Goal: Transaction & Acquisition: Purchase product/service

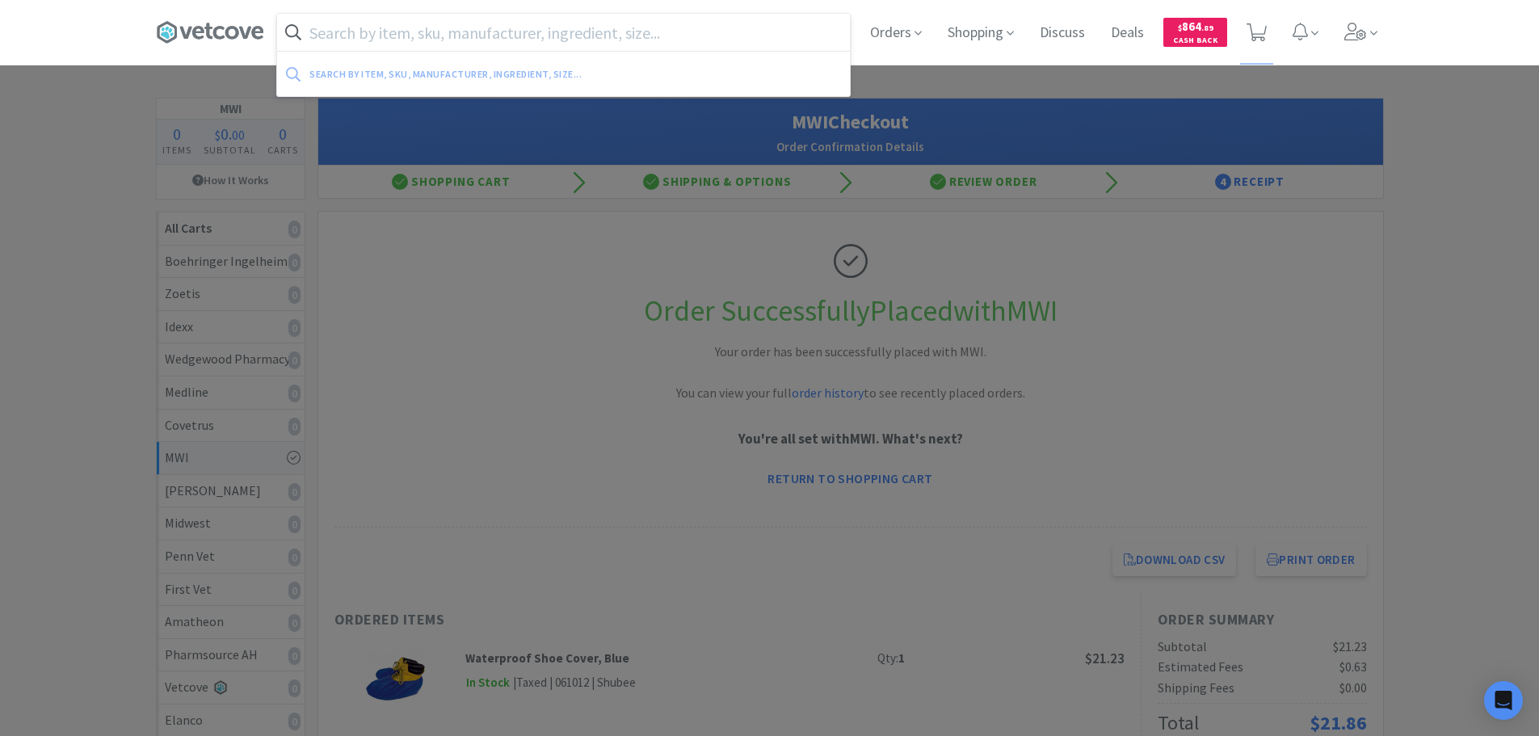
click at [571, 40] on input "text" at bounding box center [563, 32] width 573 height 37
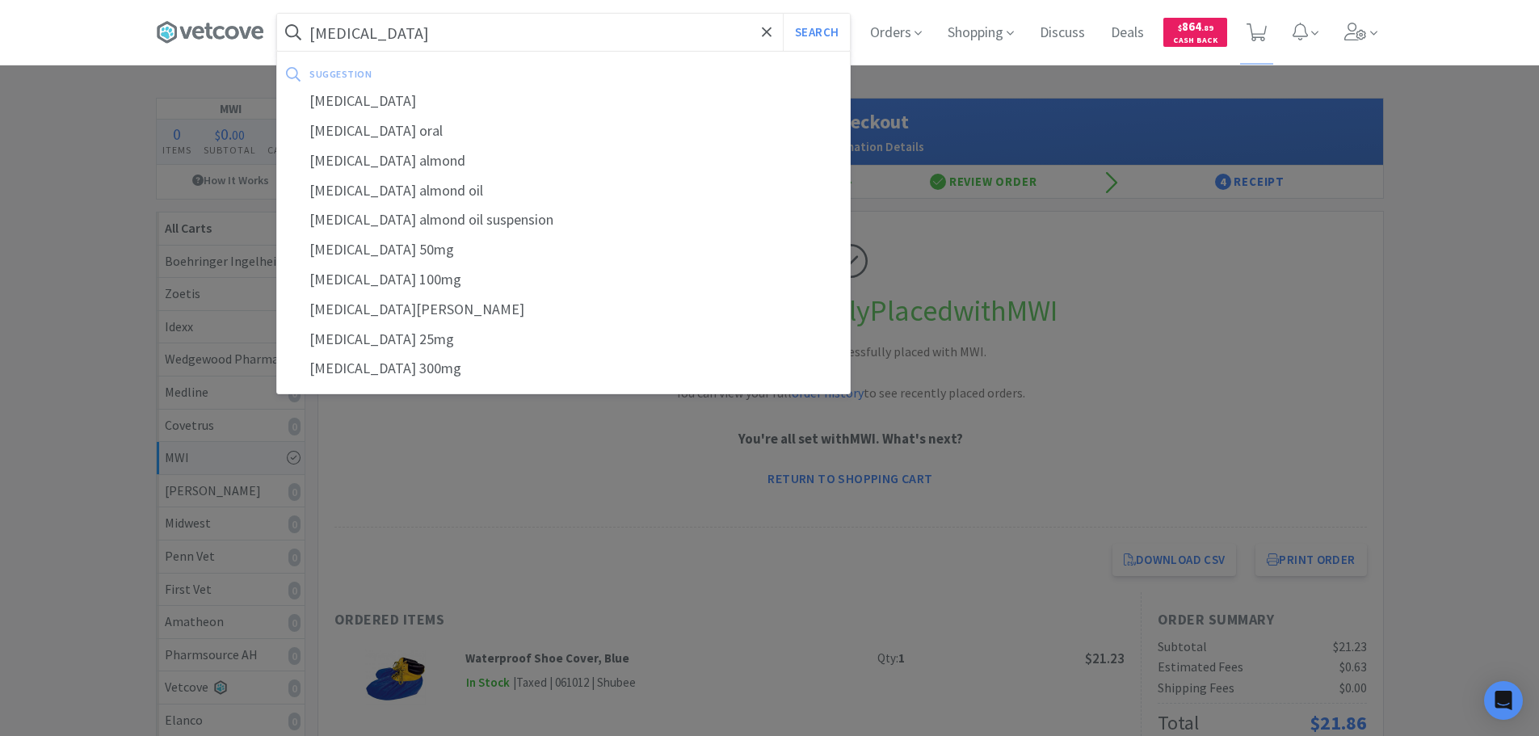
type input "[MEDICAL_DATA]"
click at [783, 14] on button "Search" at bounding box center [816, 32] width 67 height 37
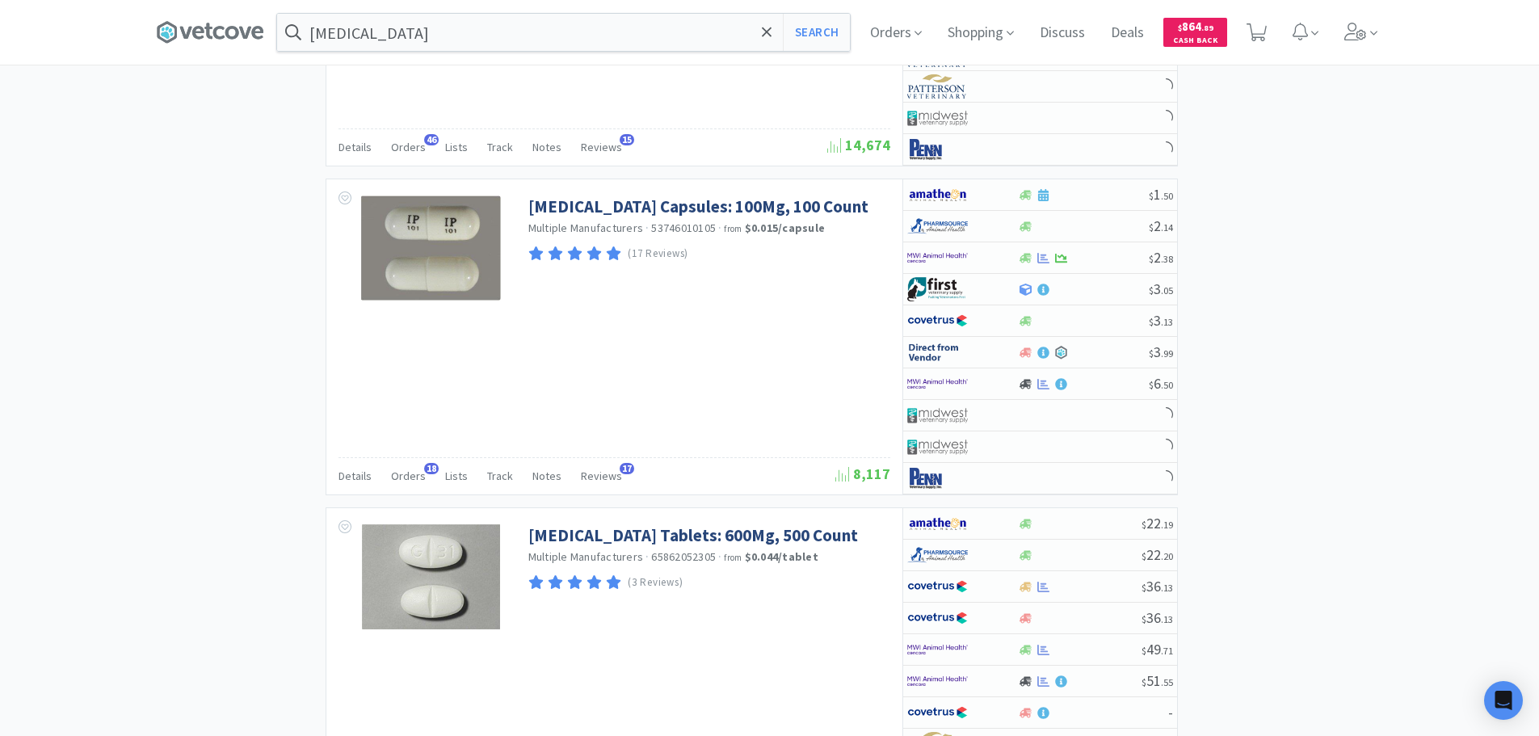
scroll to position [1455, 0]
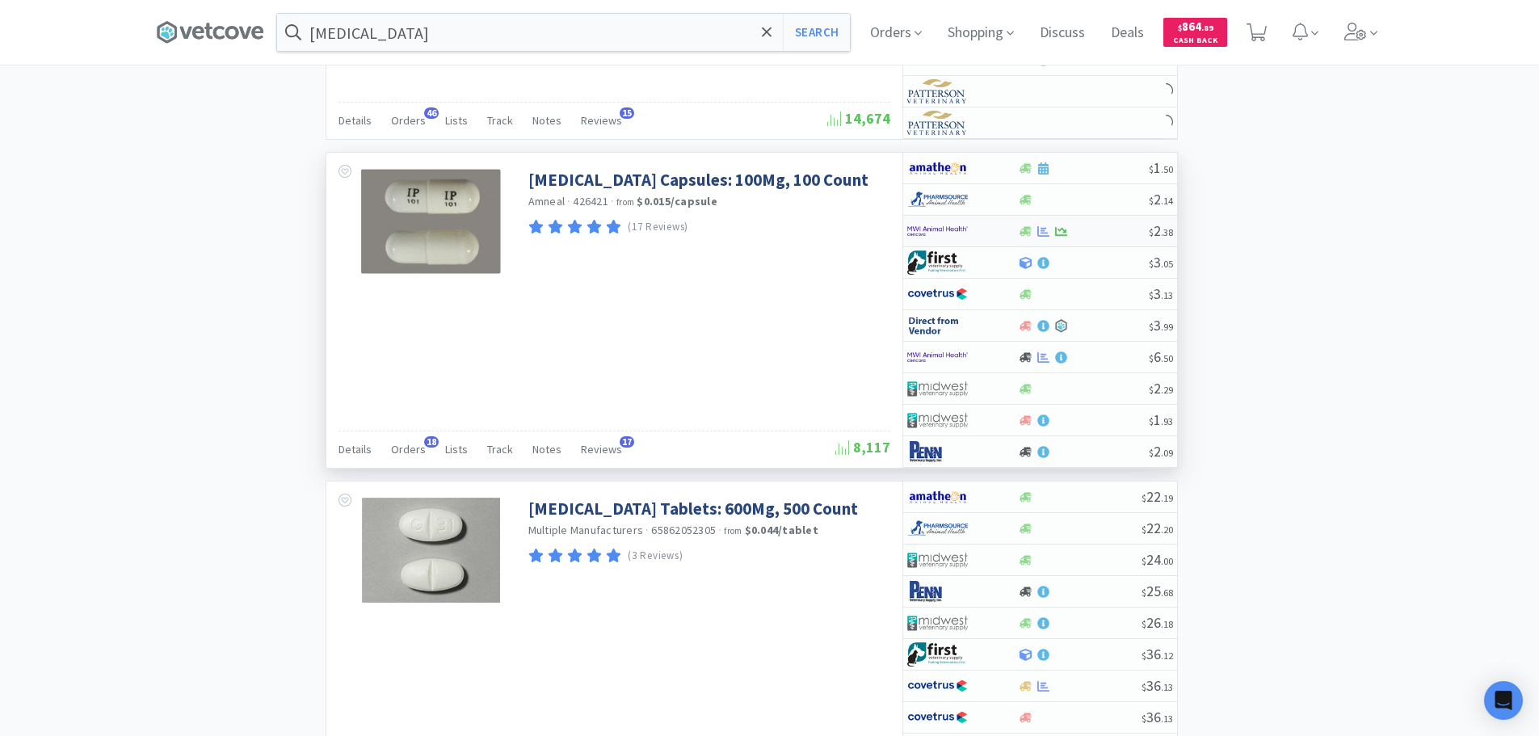
click at [1092, 231] on div at bounding box center [1083, 231] width 131 height 12
select select "1"
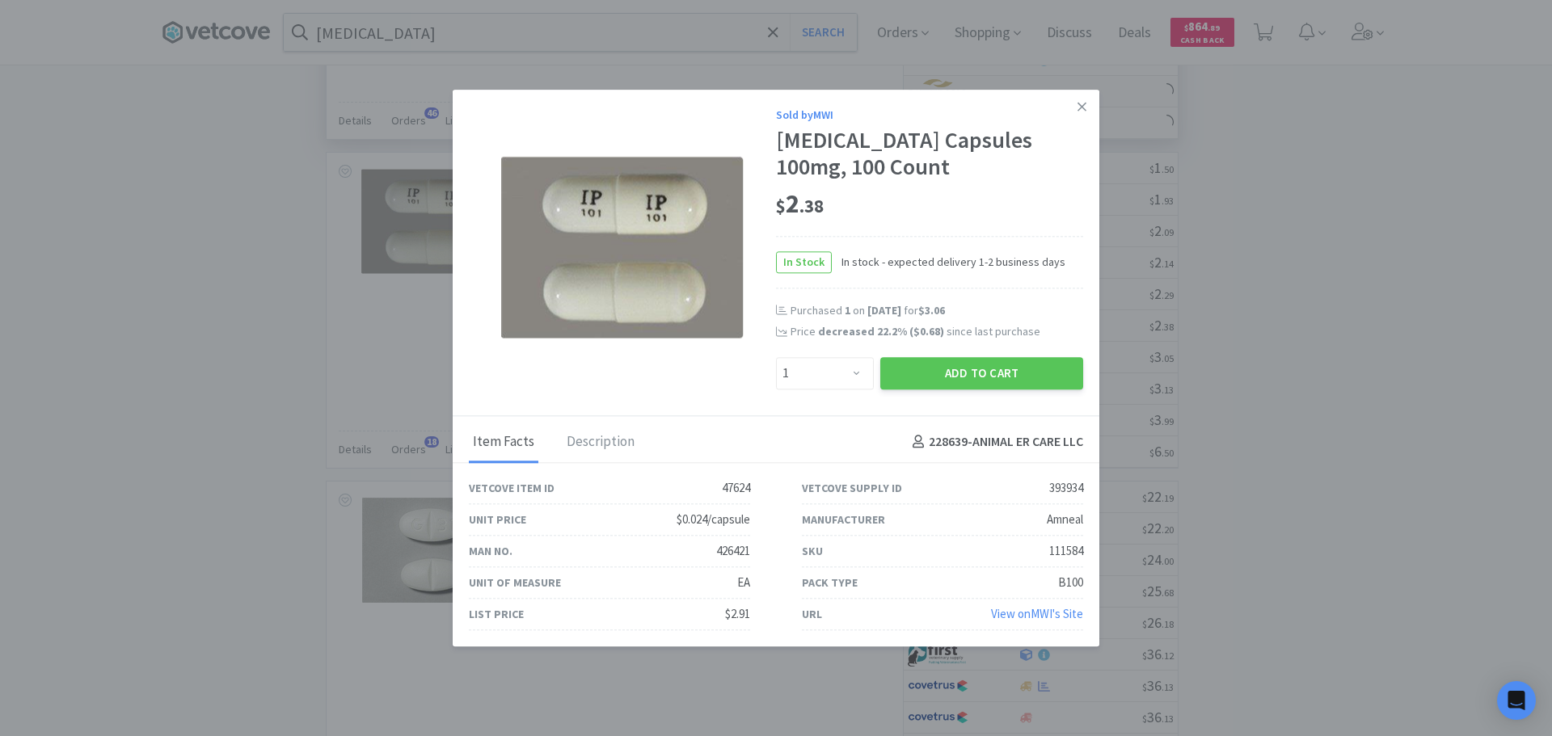
click at [1084, 100] on icon at bounding box center [1081, 106] width 9 height 15
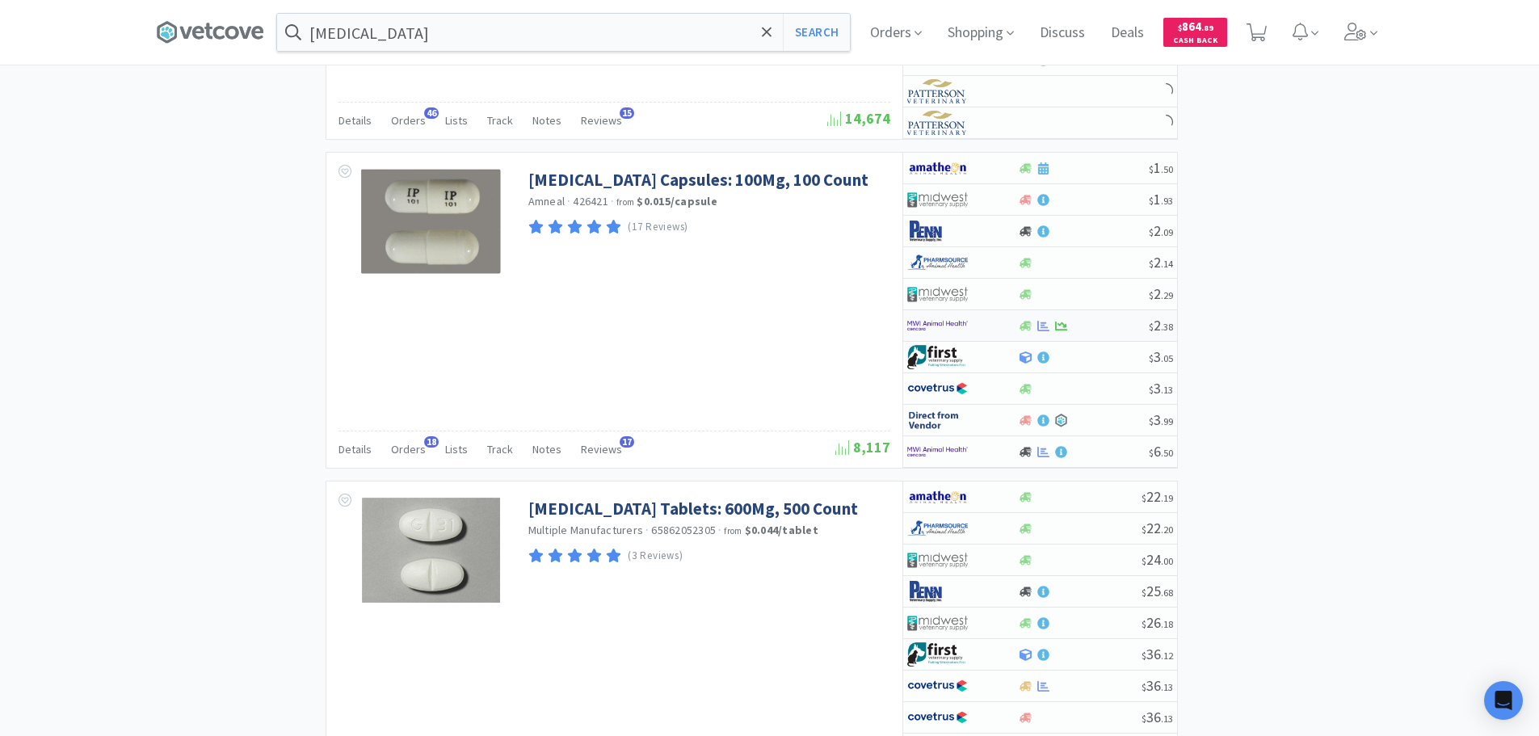
click at [1110, 321] on div at bounding box center [1083, 326] width 131 height 12
select select "1"
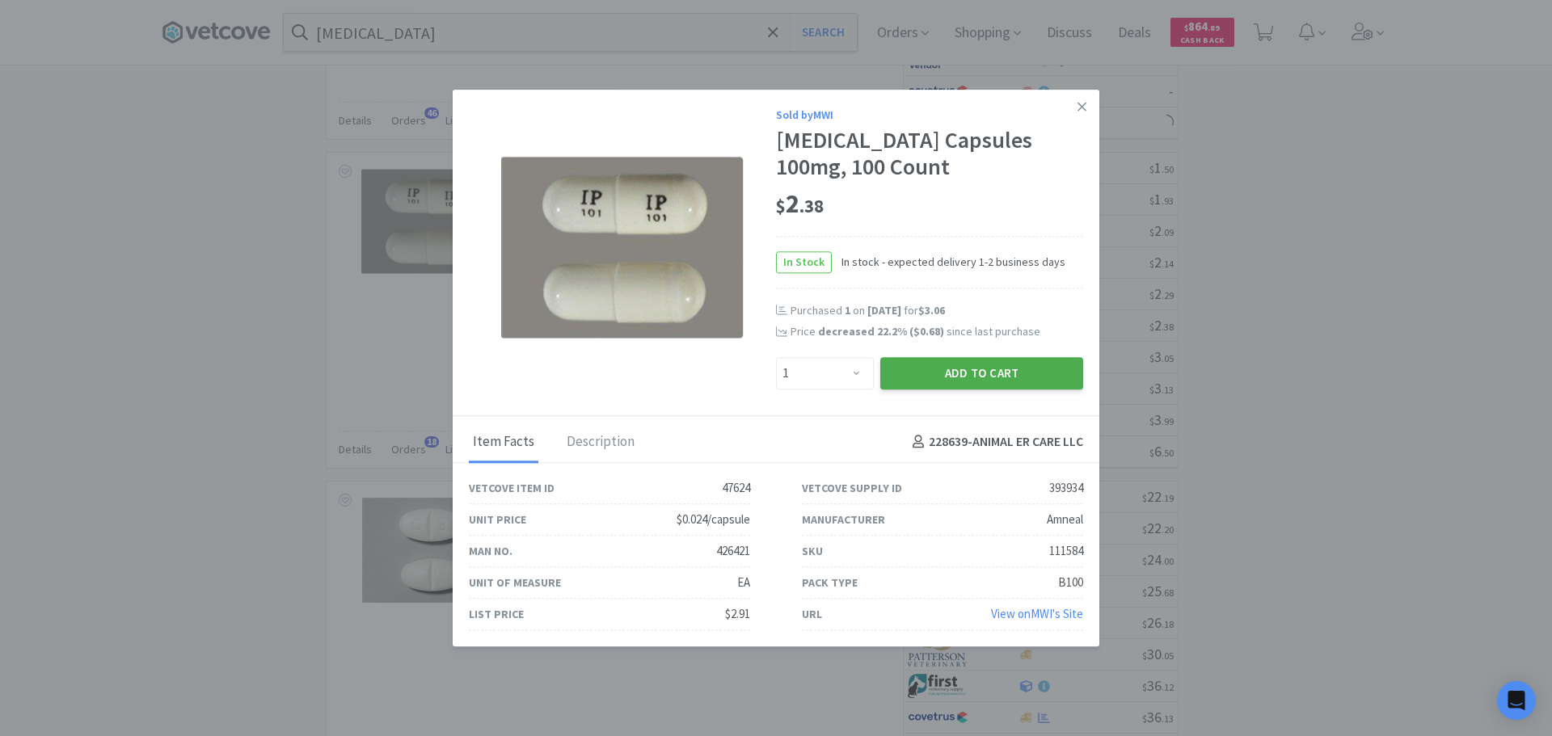
click at [1017, 373] on button "Add to Cart" at bounding box center [981, 373] width 203 height 32
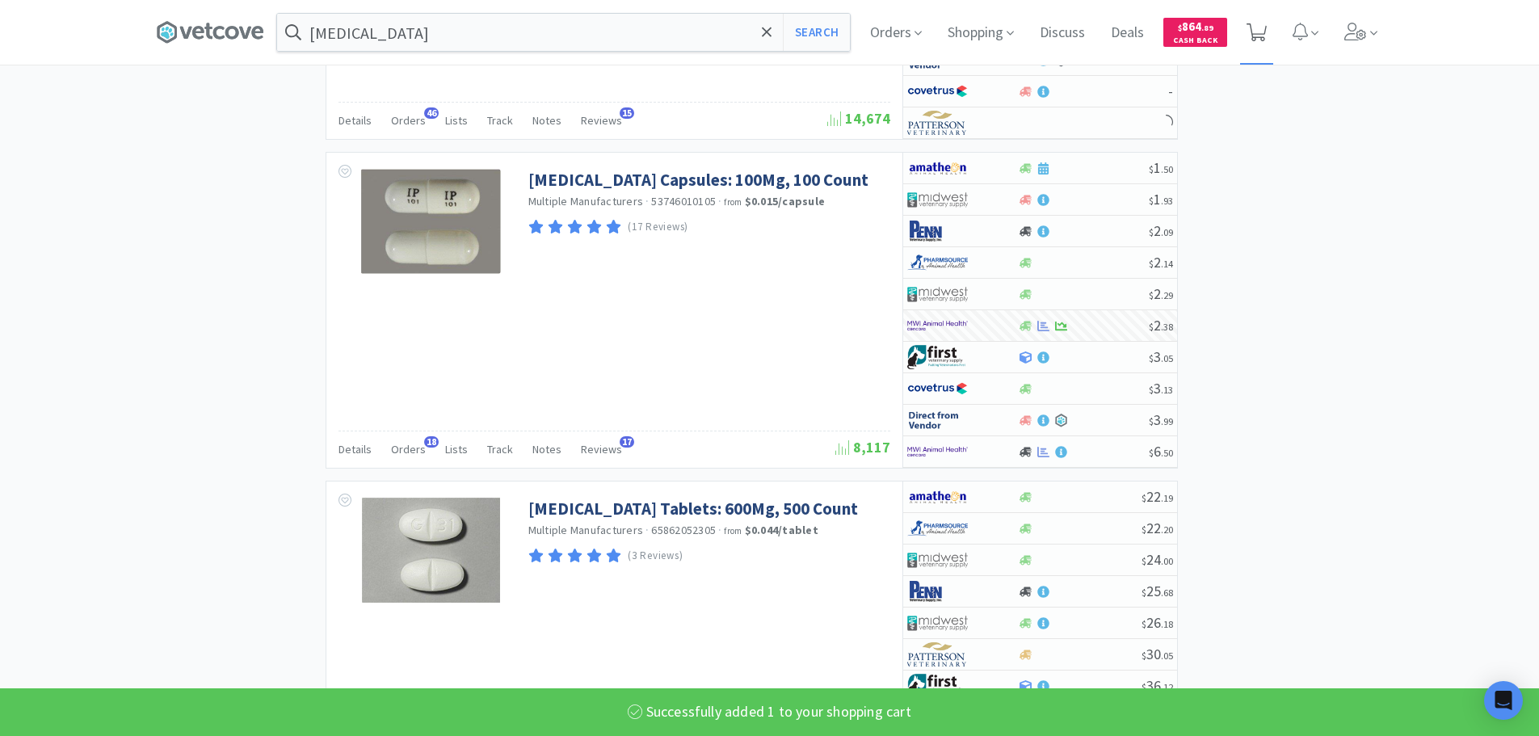
click at [1240, 39] on icon at bounding box center [1257, 32] width 20 height 18
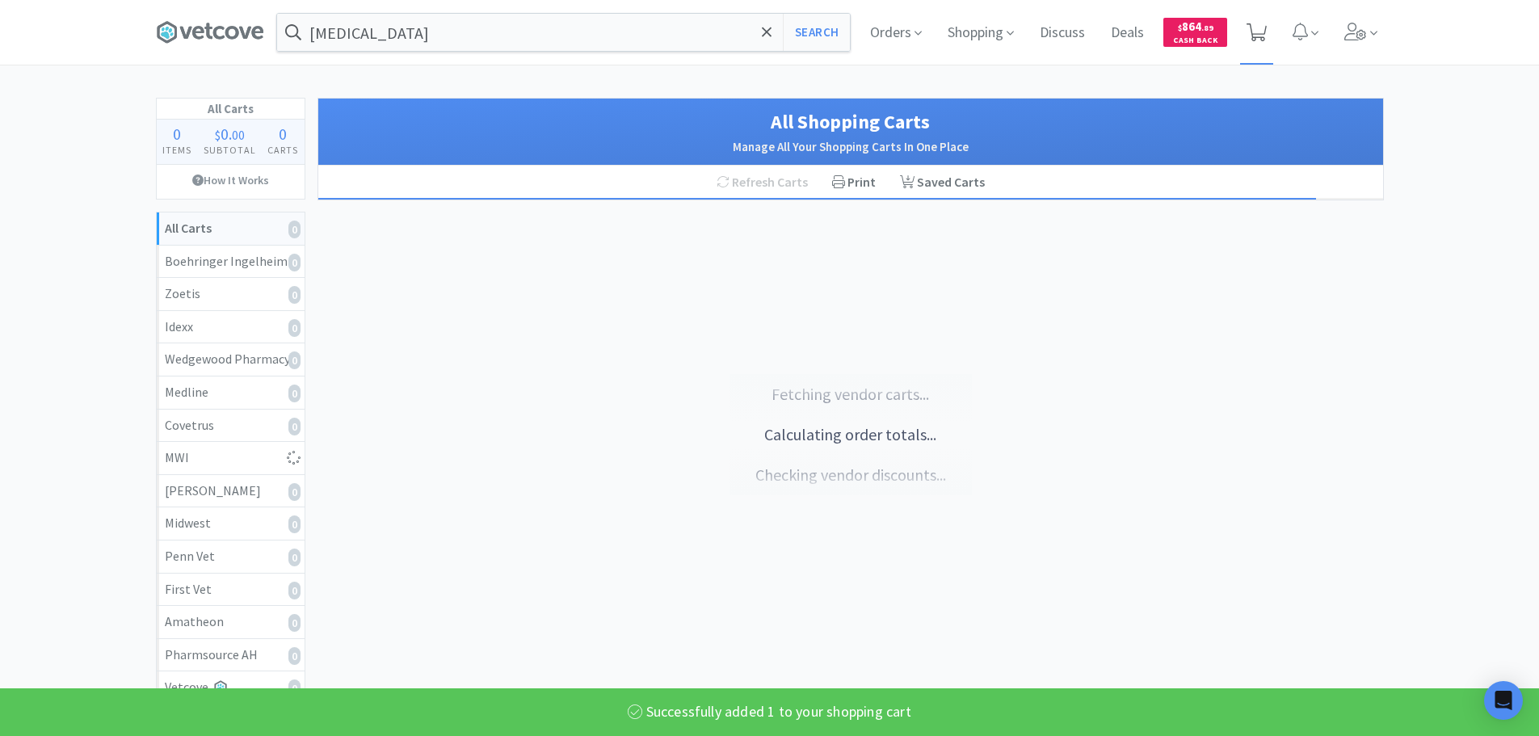
select select "1"
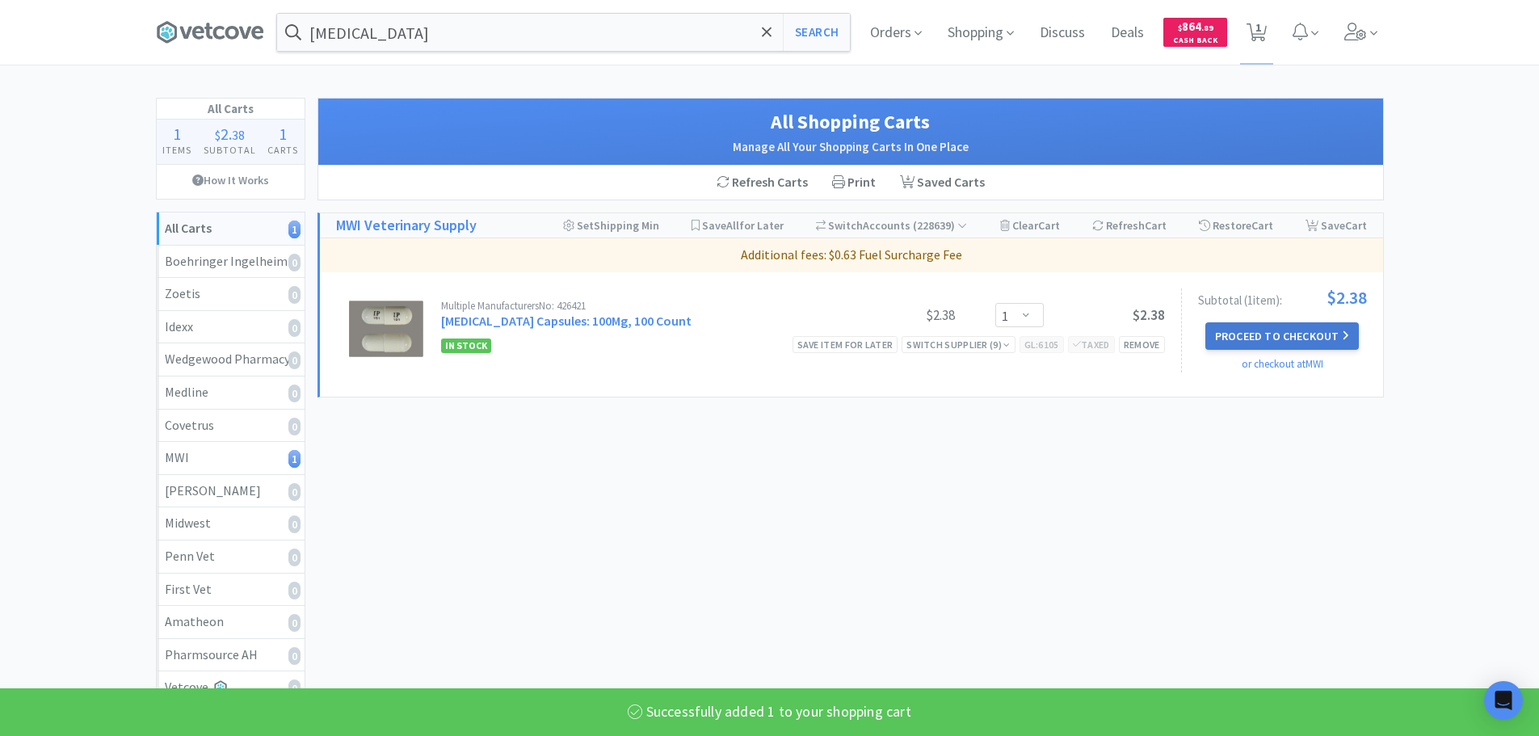
click at [1240, 337] on button "Proceed to Checkout" at bounding box center [1283, 335] width 154 height 27
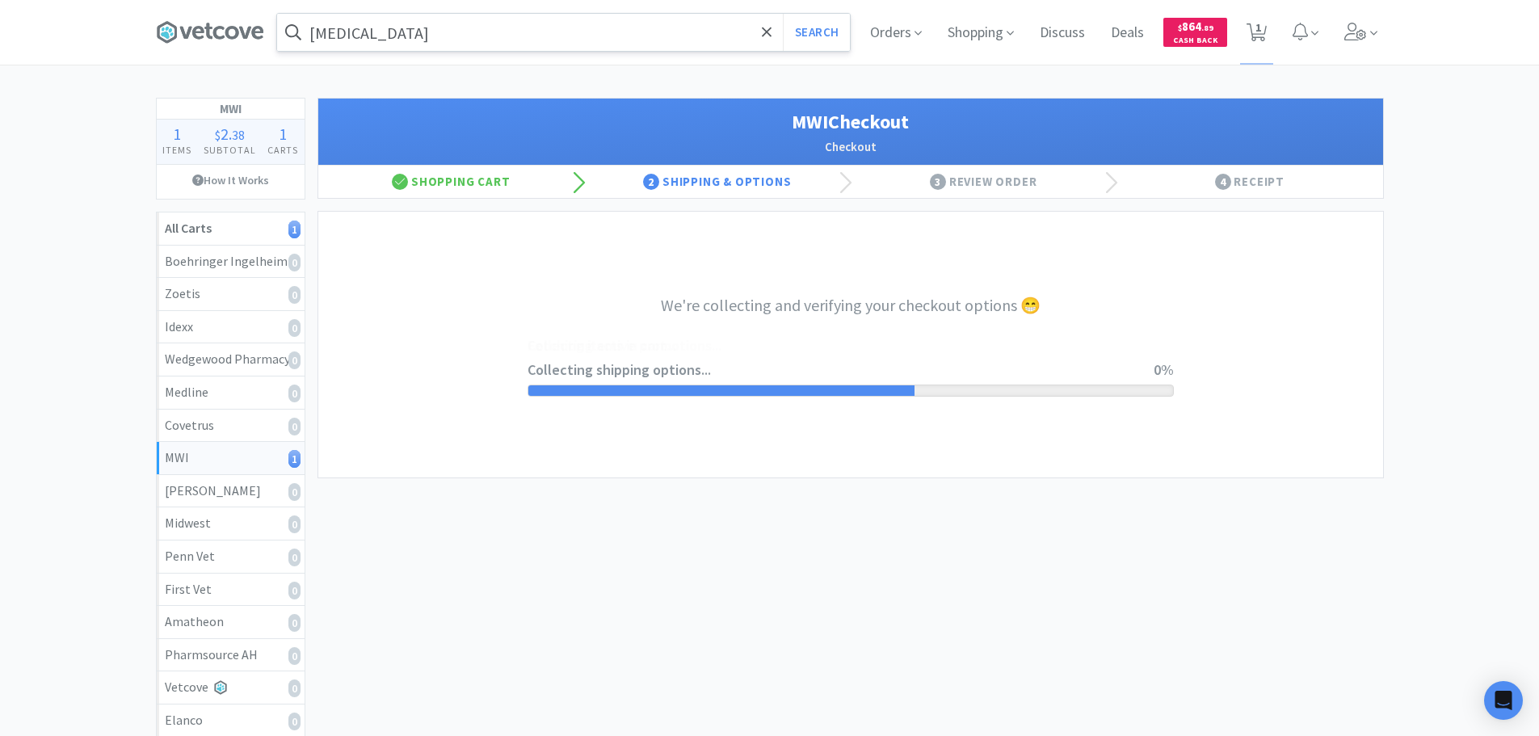
select select "STD_"
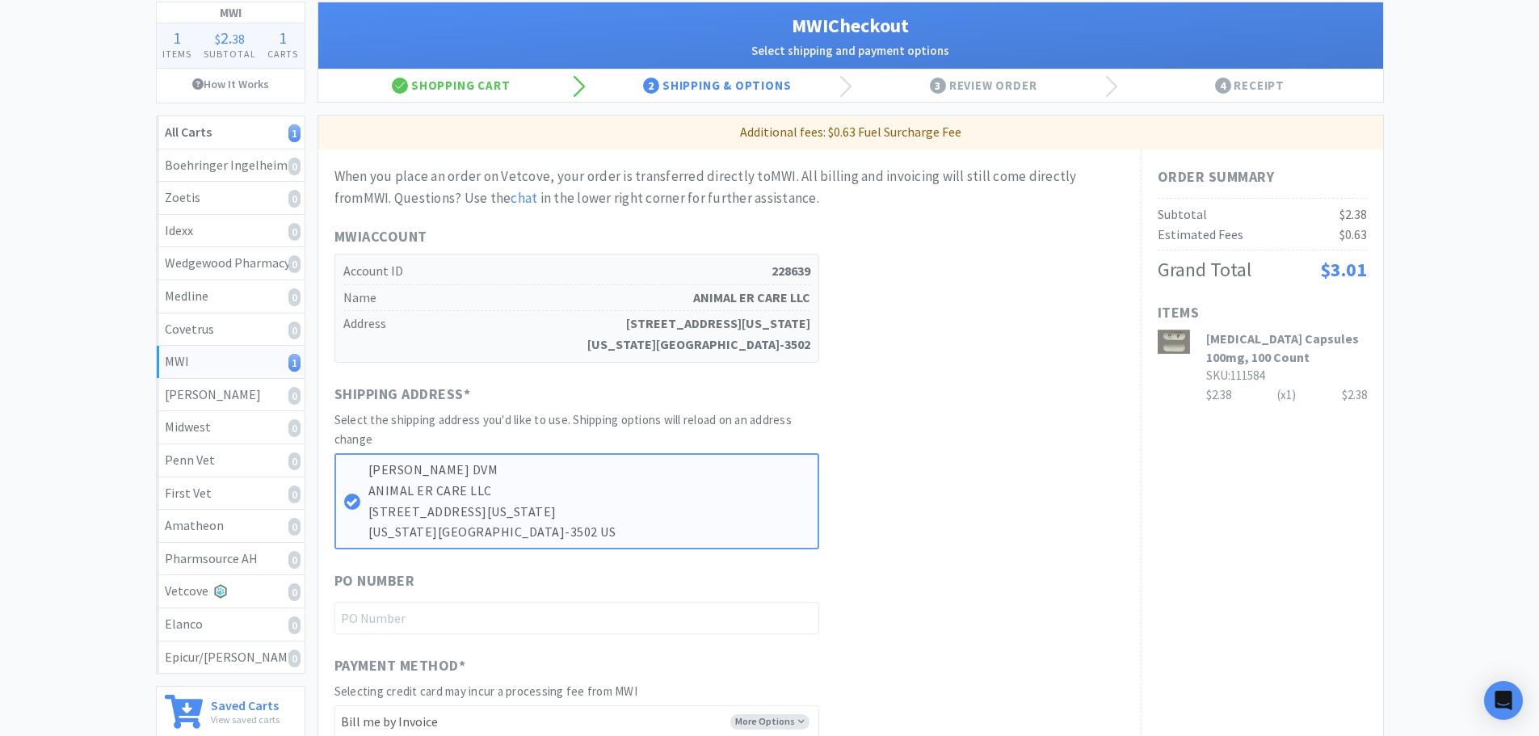
scroll to position [404, 0]
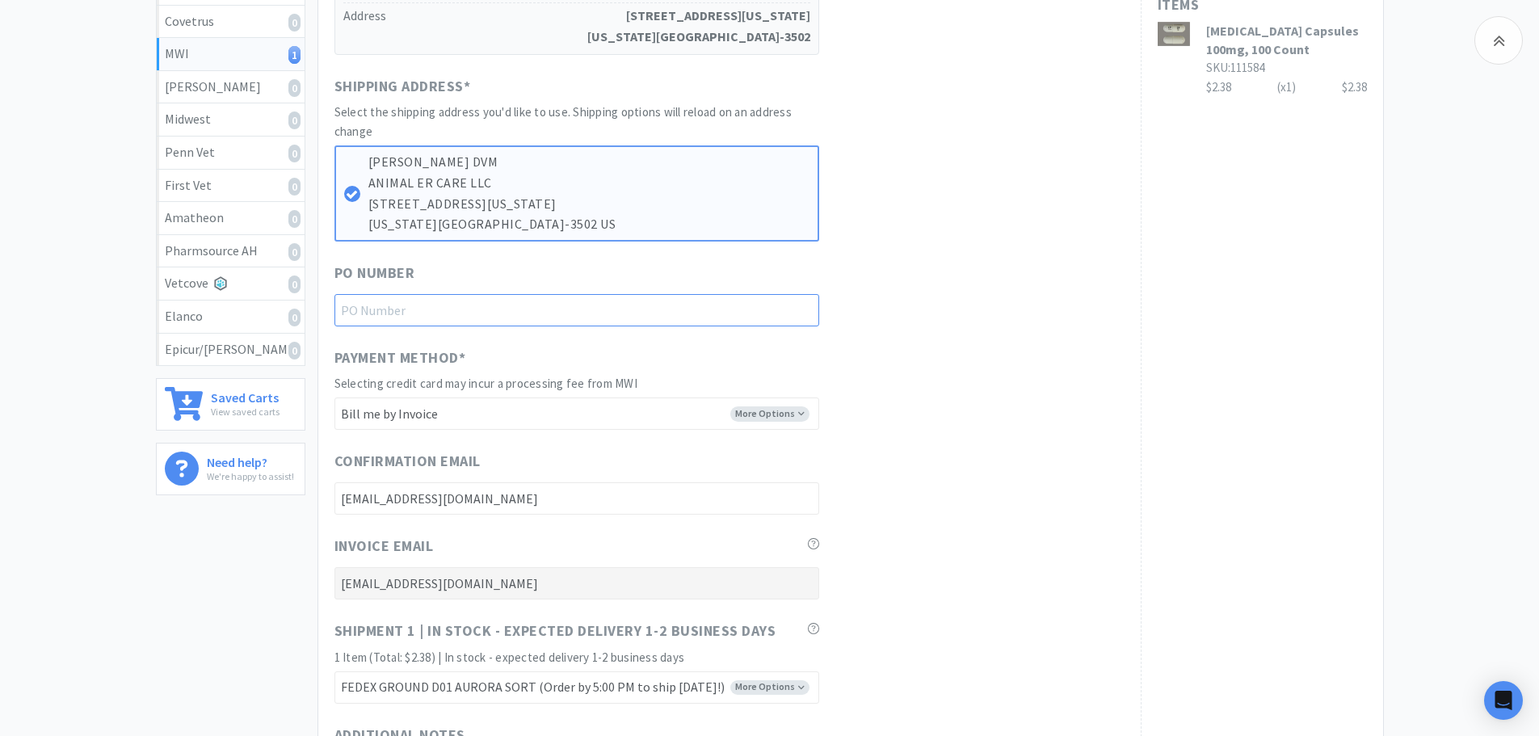
click at [437, 306] on input "text" at bounding box center [577, 310] width 485 height 32
type input "For [PERSON_NAME]"
click at [916, 305] on div "PO Number For [PERSON_NAME]" at bounding box center [730, 294] width 790 height 65
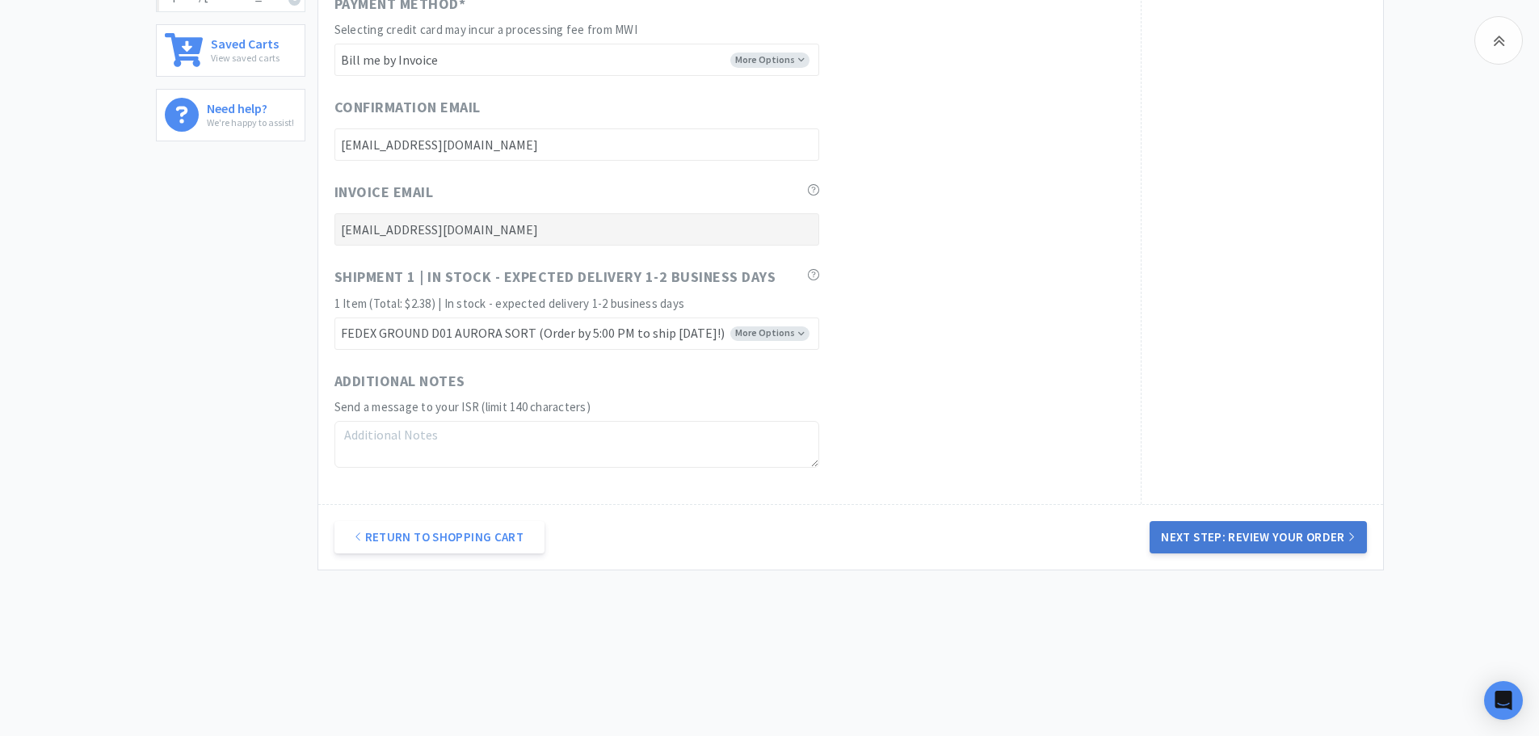
click at [1223, 528] on button "Next Step: Review Your Order" at bounding box center [1258, 537] width 217 height 32
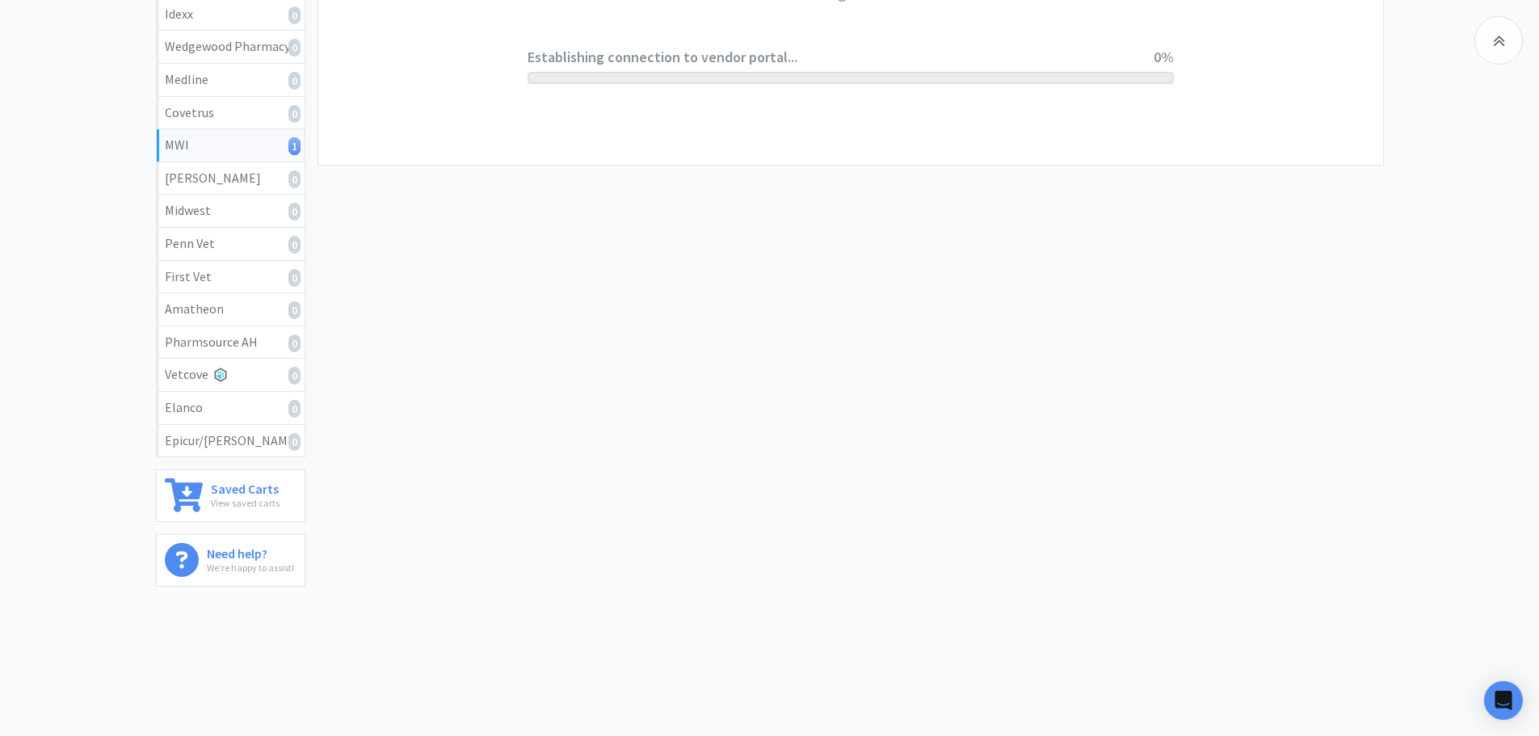
scroll to position [0, 0]
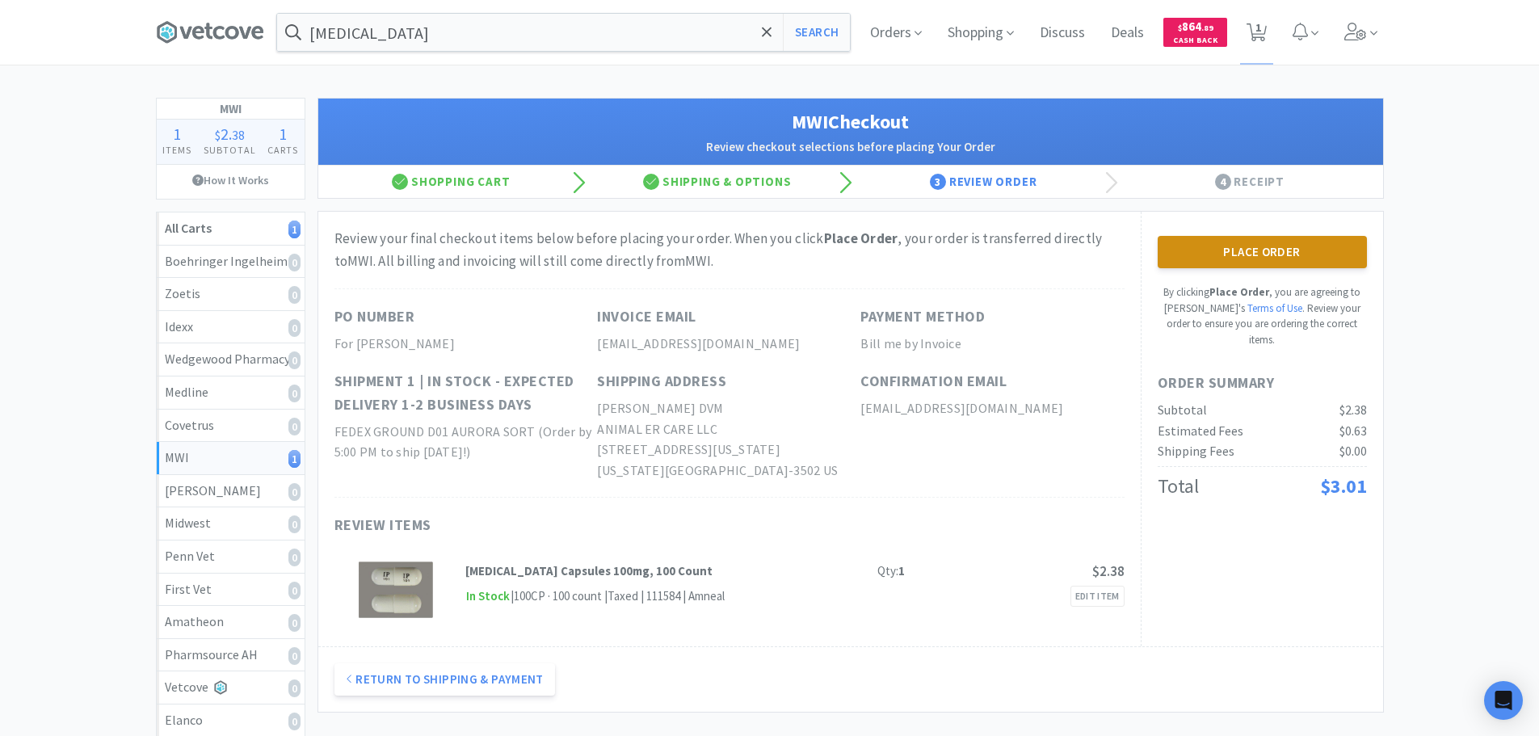
click at [1240, 257] on button "Place Order" at bounding box center [1262, 252] width 209 height 32
